Goal: Transaction & Acquisition: Purchase product/service

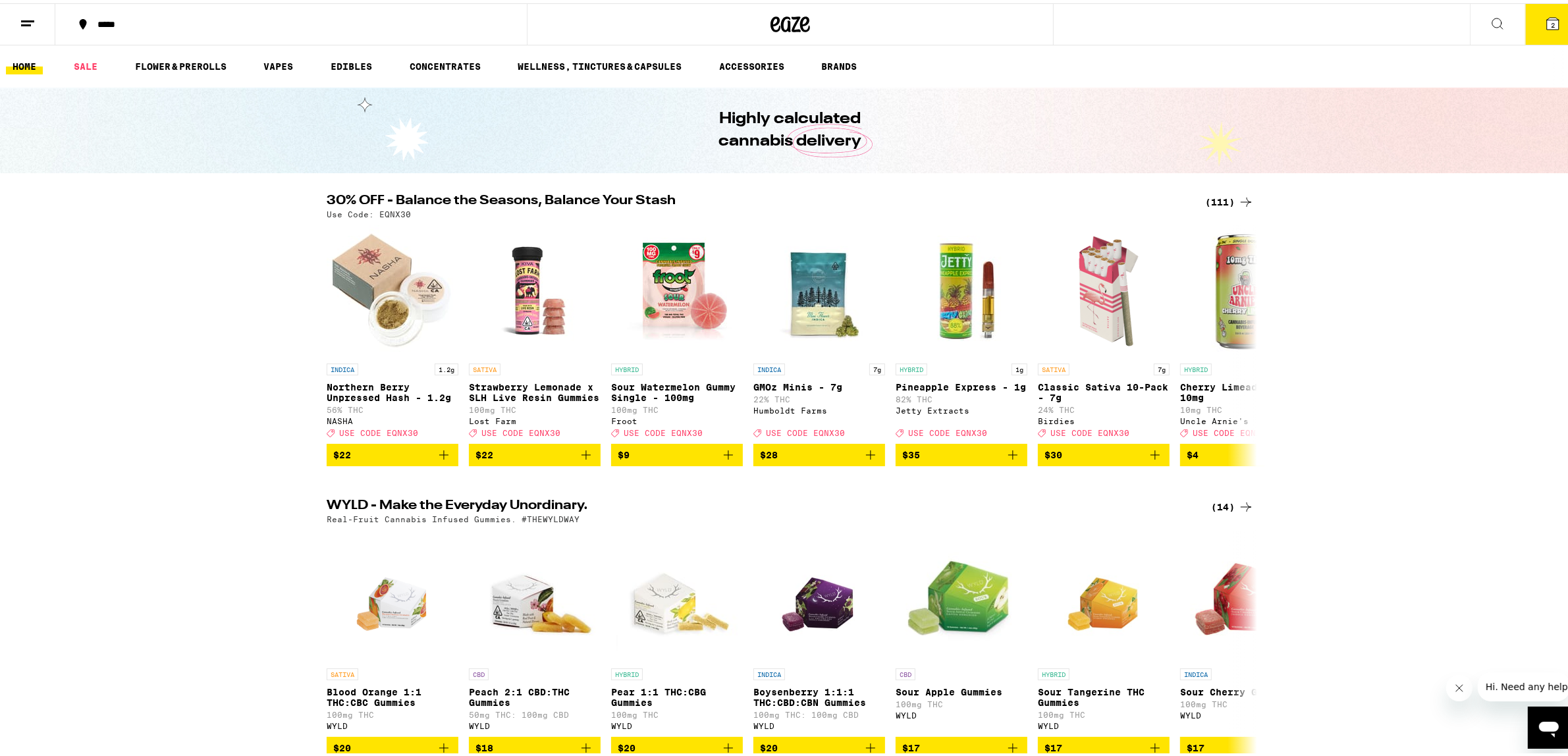
click at [1548, 8] on button "2" at bounding box center [1552, 21] width 56 height 41
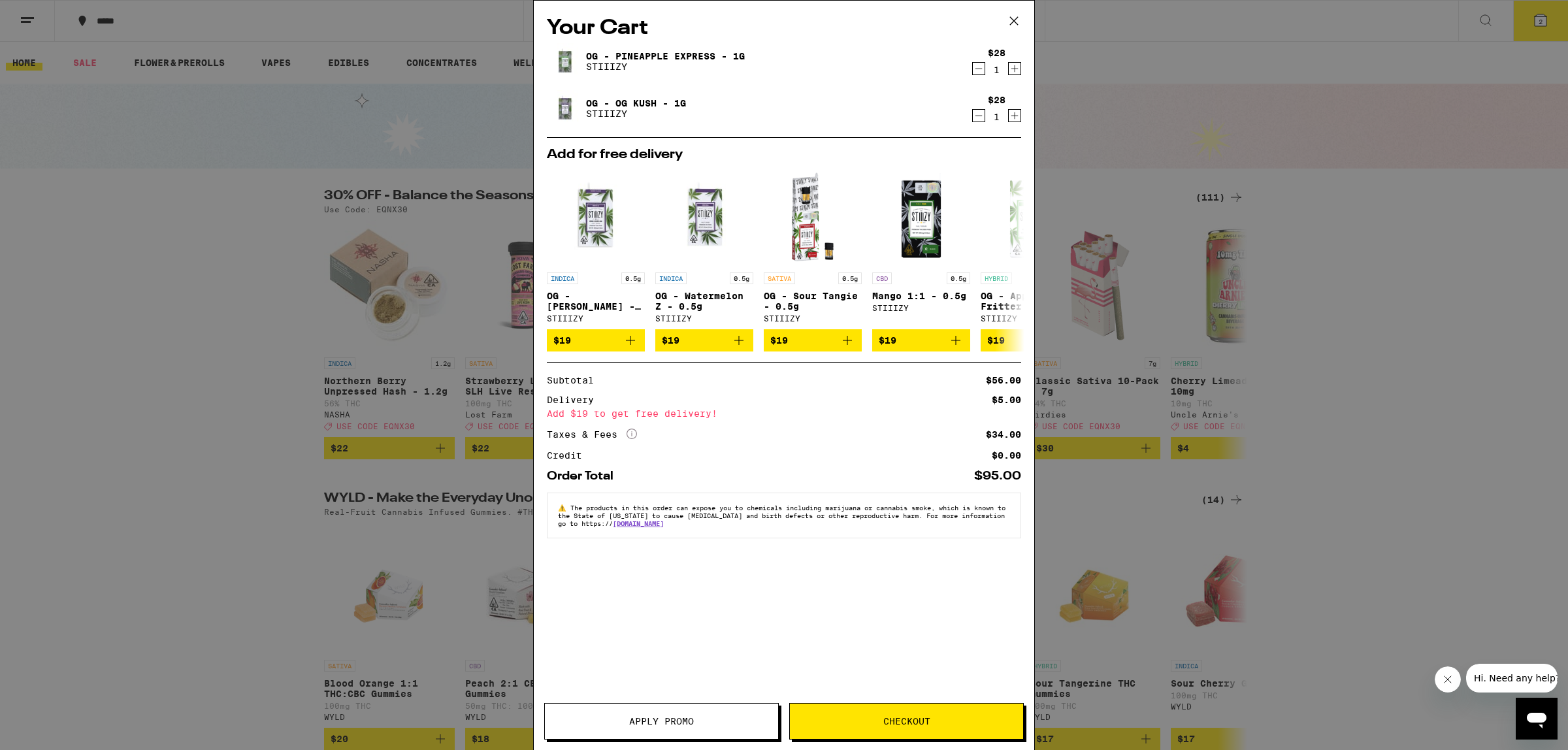
click at [1343, 252] on div "Your Cart OG - Pineapple Express - 1g STIIIZY $28 1 OG - OG Kush - 1g STIIIZY $…" at bounding box center [784, 375] width 1568 height 750
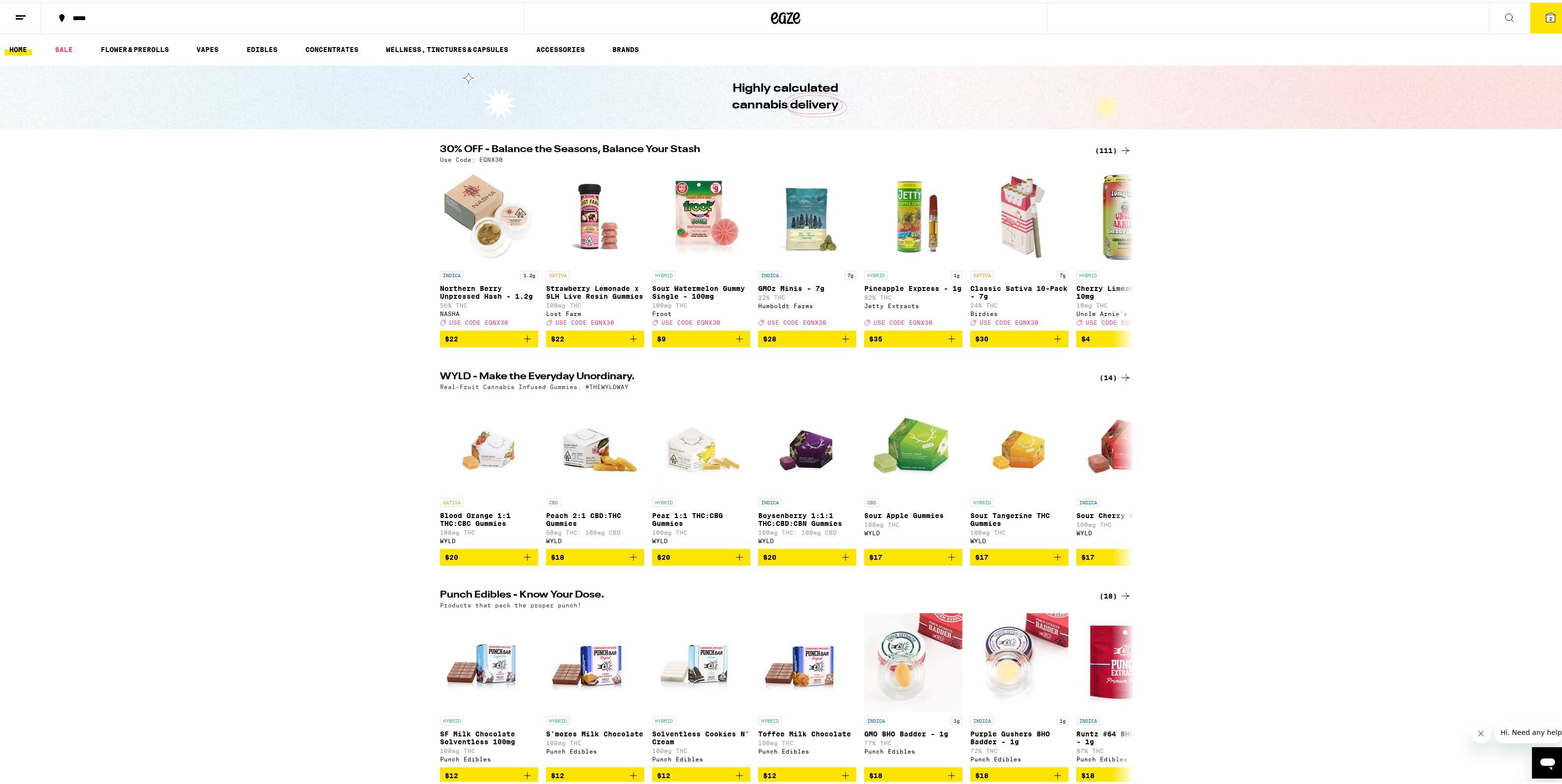
click at [1169, 22] on button "2" at bounding box center [1550, 16] width 41 height 30
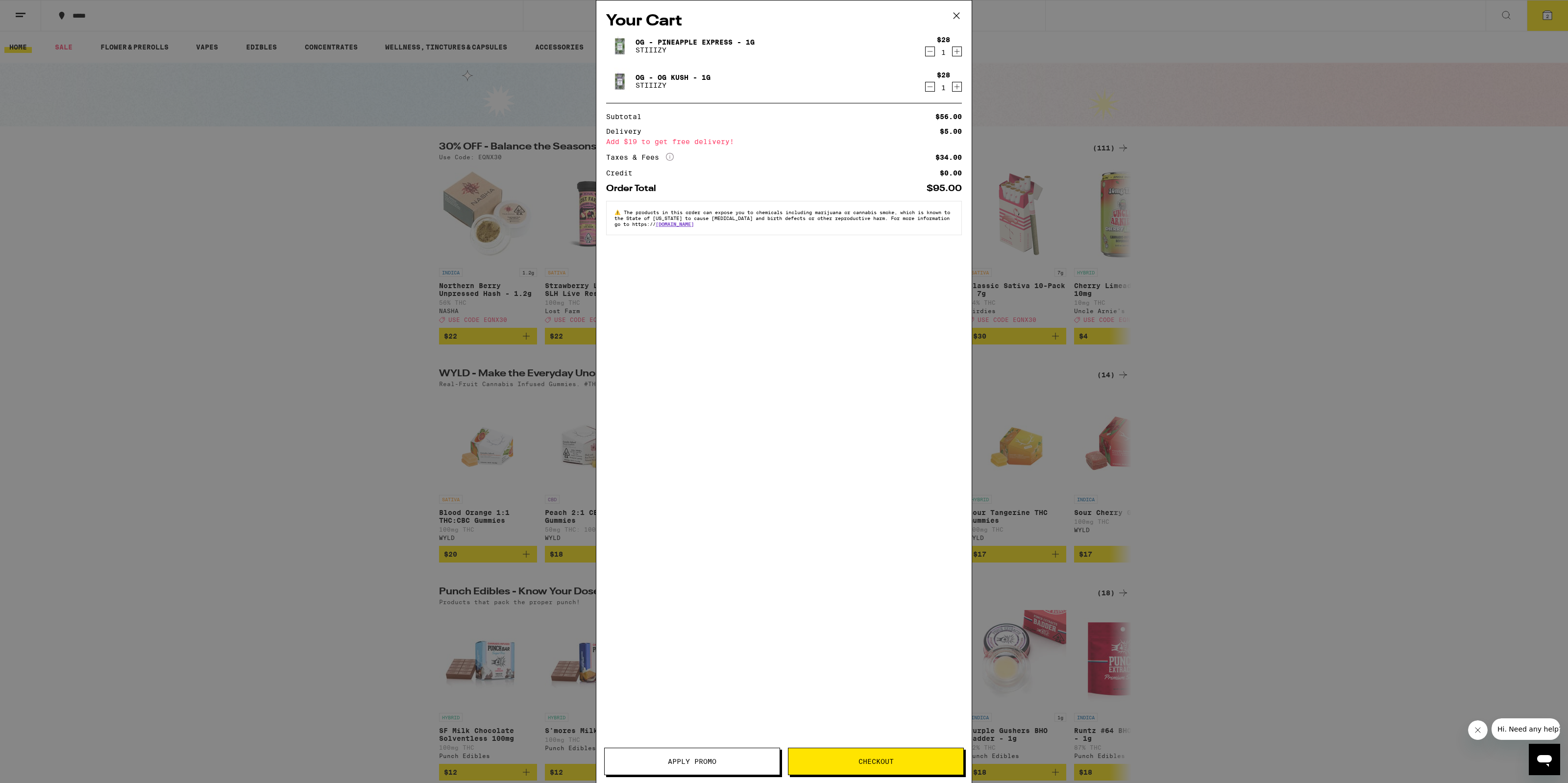
click at [961, 91] on icon "Increment" at bounding box center [957, 86] width 9 height 12
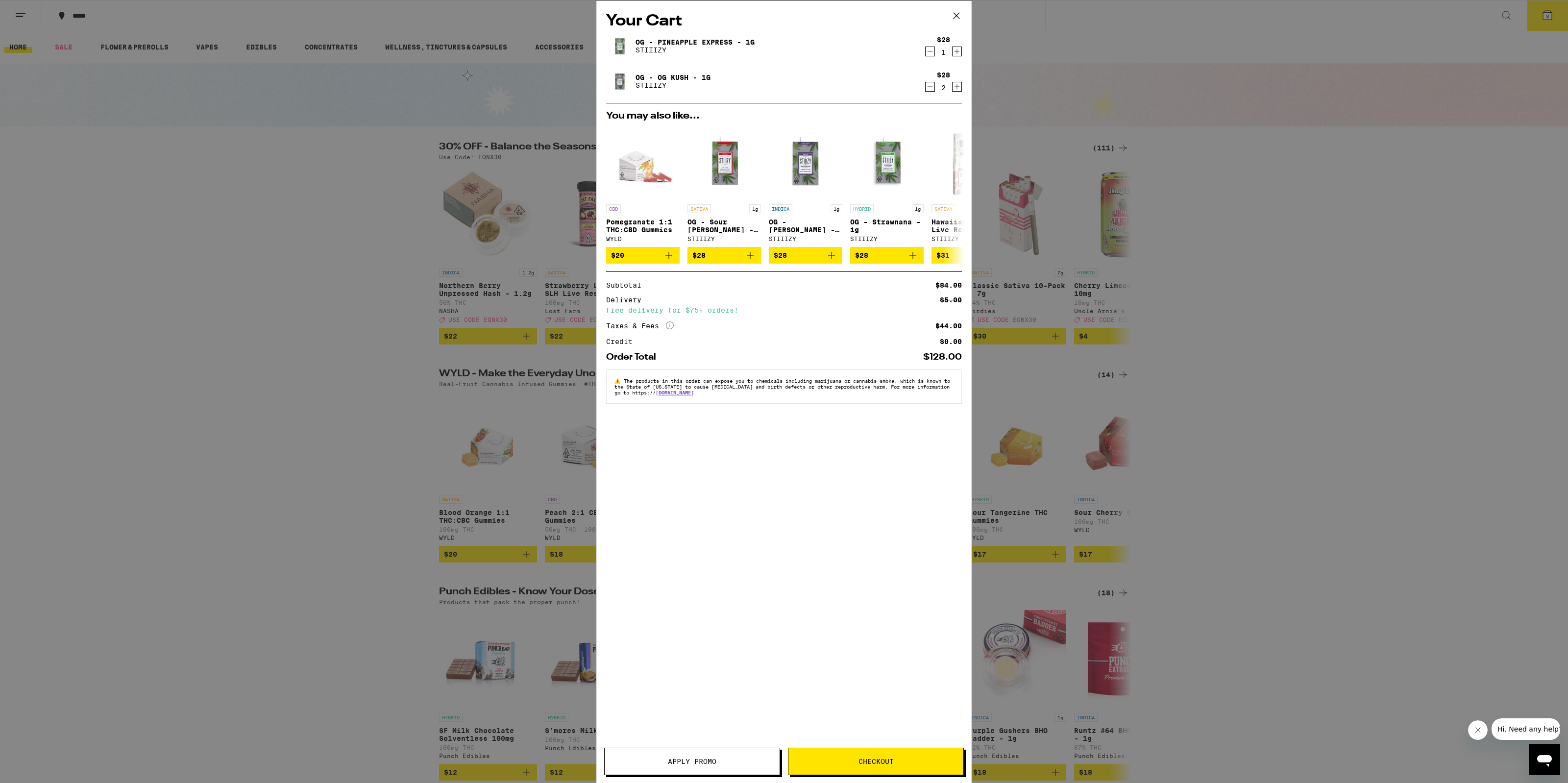
drag, startPoint x: 933, startPoint y: 89, endPoint x: 1008, endPoint y: 86, distance: 75.1
click at [933, 89] on icon "Decrement" at bounding box center [930, 86] width 9 height 12
click at [959, 88] on icon "Increment" at bounding box center [957, 86] width 9 height 12
click at [954, 18] on icon at bounding box center [956, 16] width 15 height 15
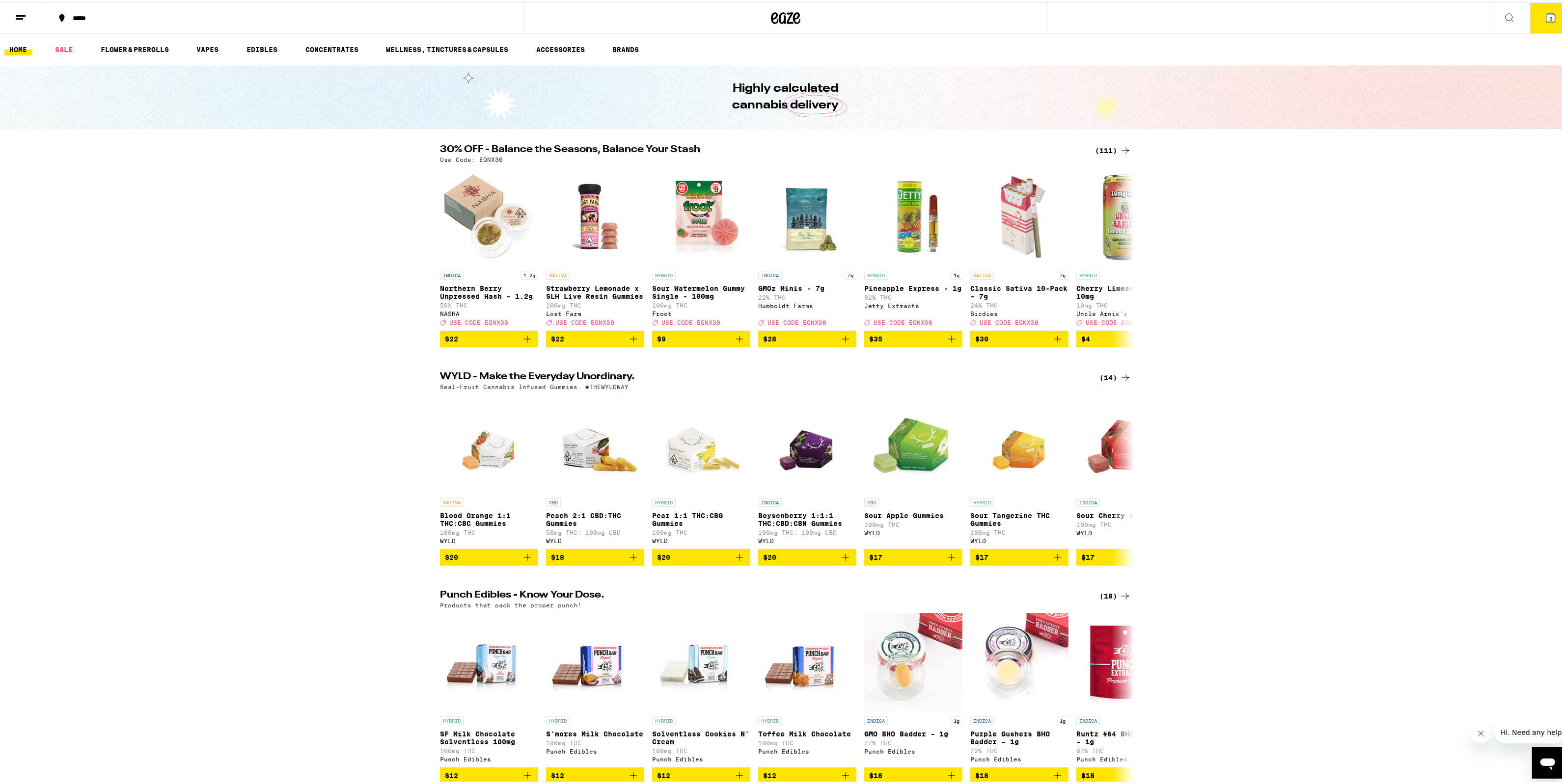
click at [1169, 241] on div "30% OFF - Balance the Seasons, Balance Your Stash (111) Use Code: EQNX30 INDICA…" at bounding box center [786, 243] width 1571 height 202
